Goal: Check status: Check status

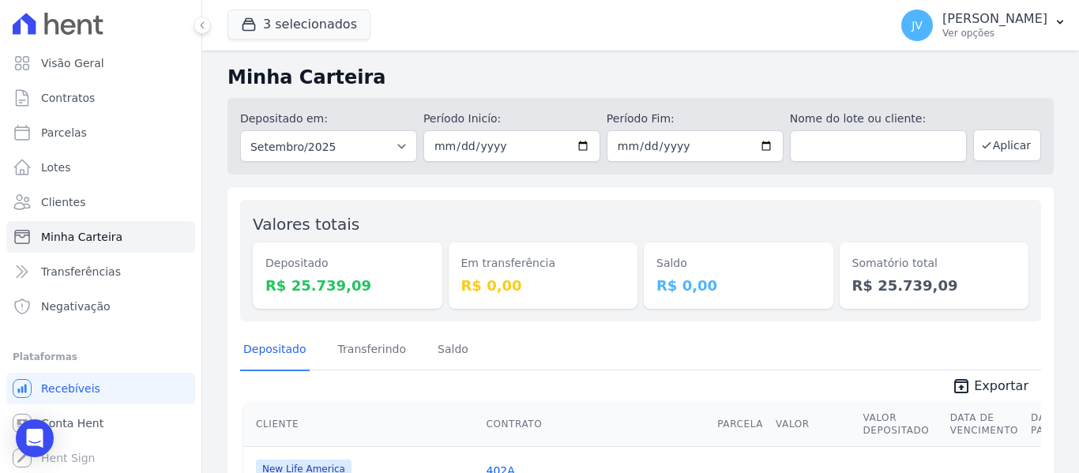
scroll to position [1, 0]
click at [78, 134] on span "Parcelas" at bounding box center [64, 133] width 46 height 16
select select
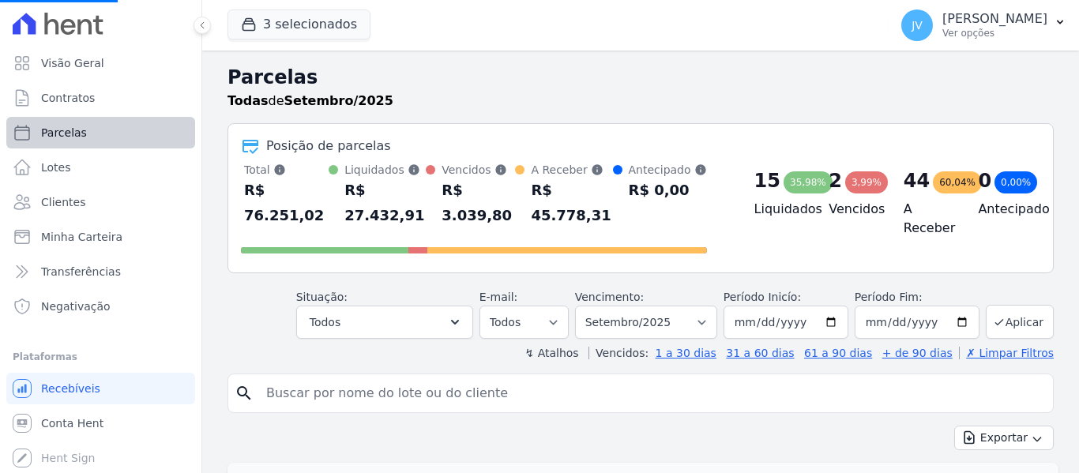
select select
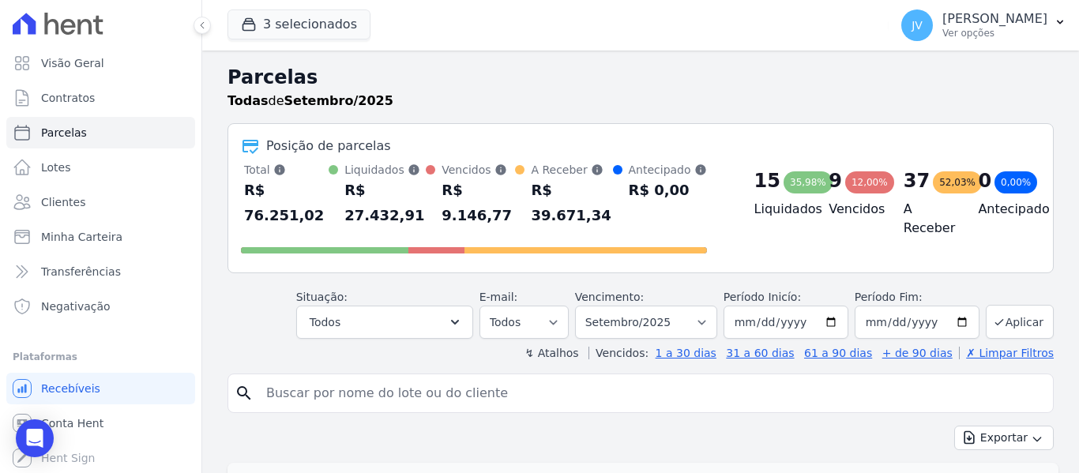
click at [435, 377] on input "search" at bounding box center [652, 393] width 790 height 32
type input "yara"
select select
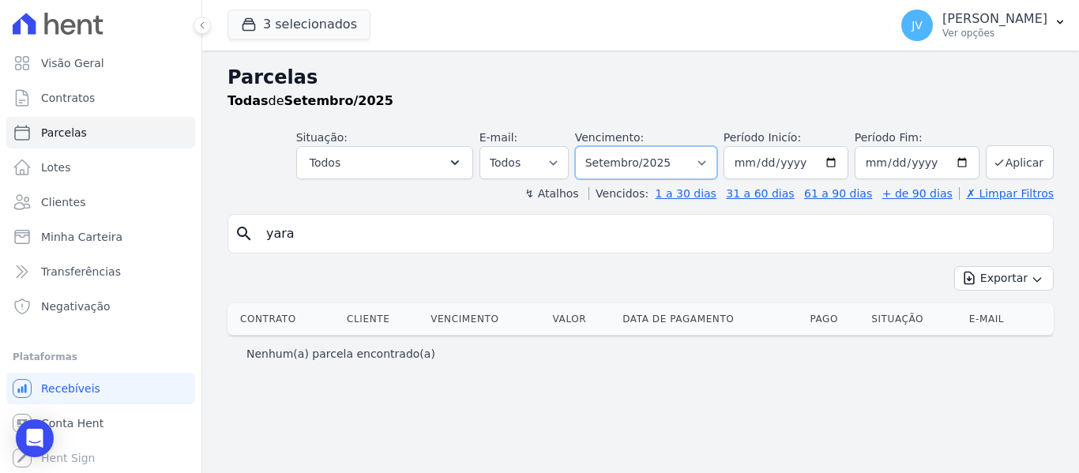
click at [651, 178] on select "Filtrar por período ──────── Todos os meses Setembro/2022 Outubro/2022 Novembro…" at bounding box center [646, 162] width 142 height 33
select select "06/2025"
click at [597, 146] on select "Filtrar por período ──────── Todos os meses Setembro/2022 Outubro/2022 Novembro…" at bounding box center [646, 162] width 142 height 33
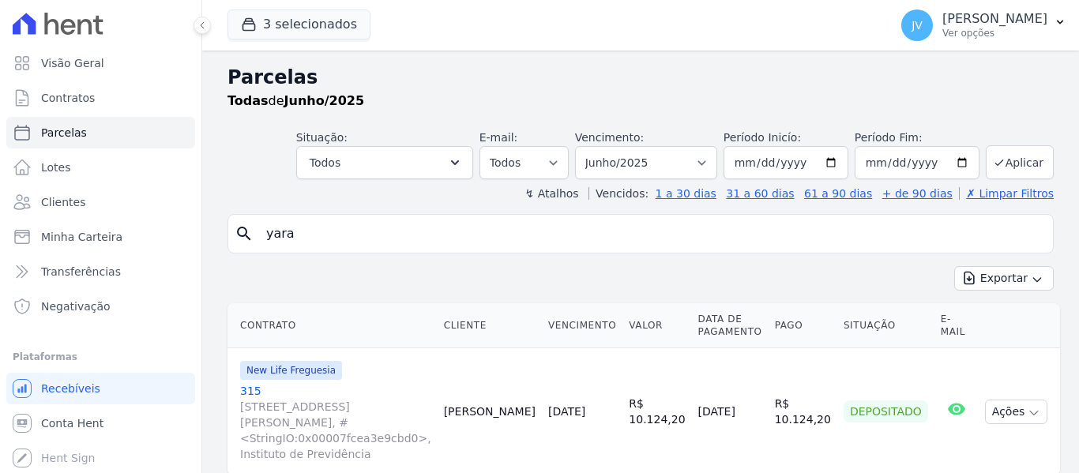
select select
click at [567, 411] on td "[DATE]" at bounding box center [582, 411] width 81 height 127
click at [567, 405] on link "[DATE]" at bounding box center [566, 411] width 37 height 13
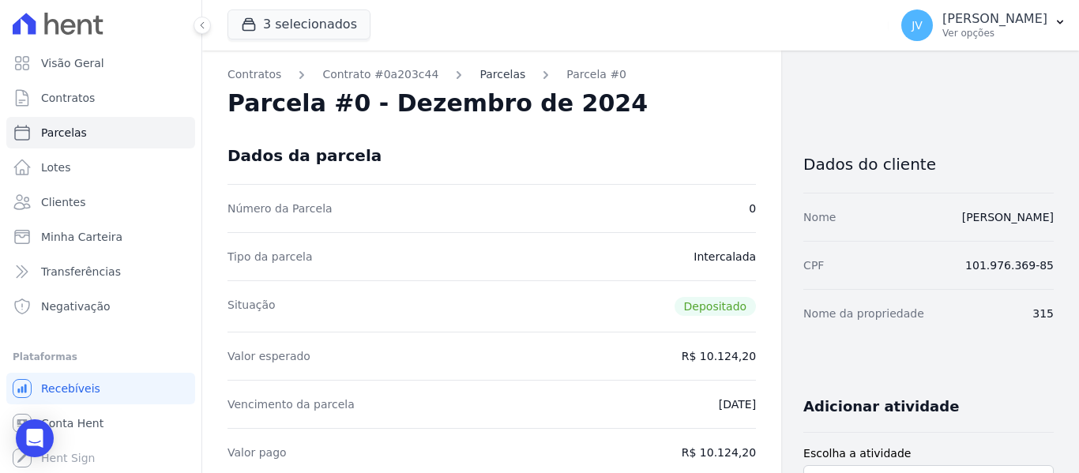
click at [479, 70] on link "Parcelas" at bounding box center [502, 74] width 46 height 17
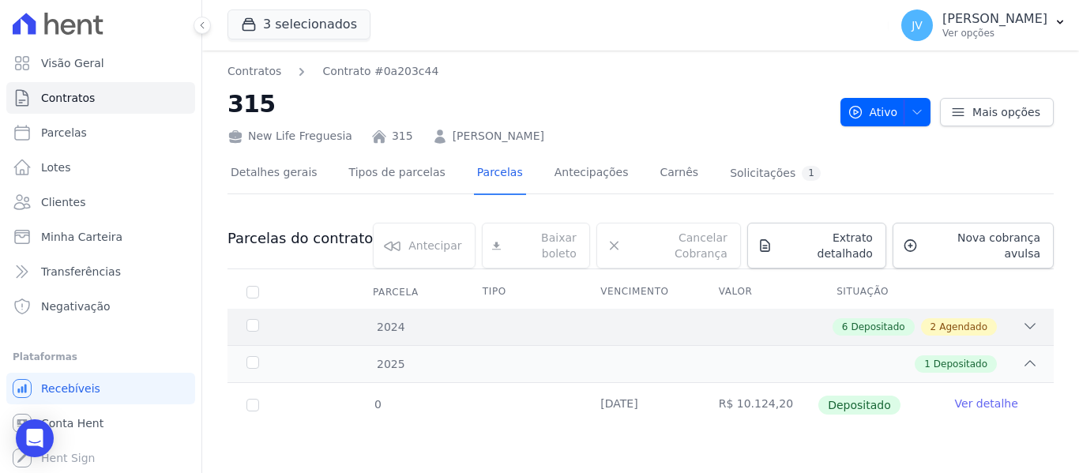
click at [587, 318] on div "6 Depositado 2 Agendado" at bounding box center [681, 326] width 714 height 17
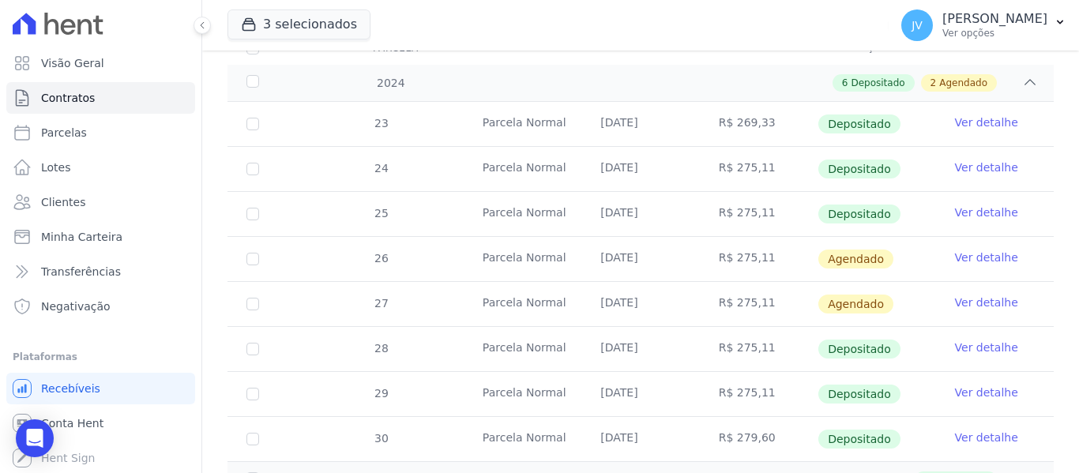
scroll to position [349, 0]
